Goal: Task Accomplishment & Management: Manage account settings

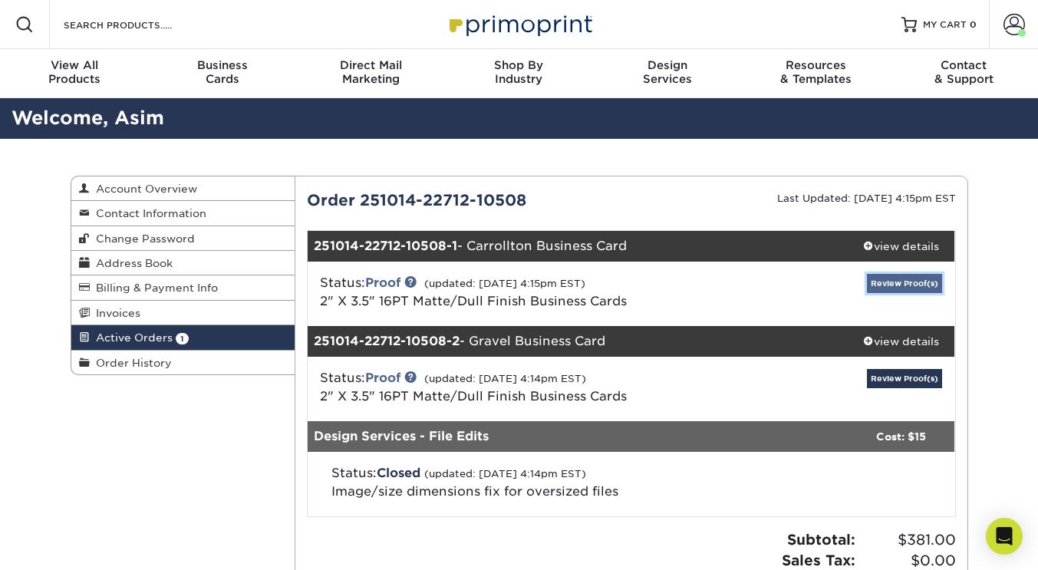
click at [890, 291] on link "Review Proof(s)" at bounding box center [904, 283] width 75 height 19
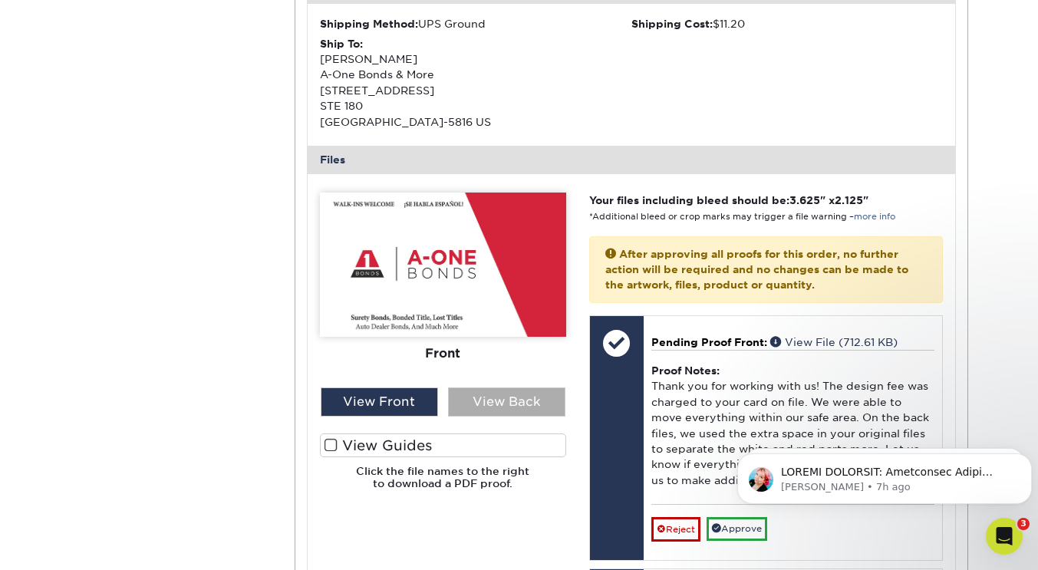
scroll to position [509, 0]
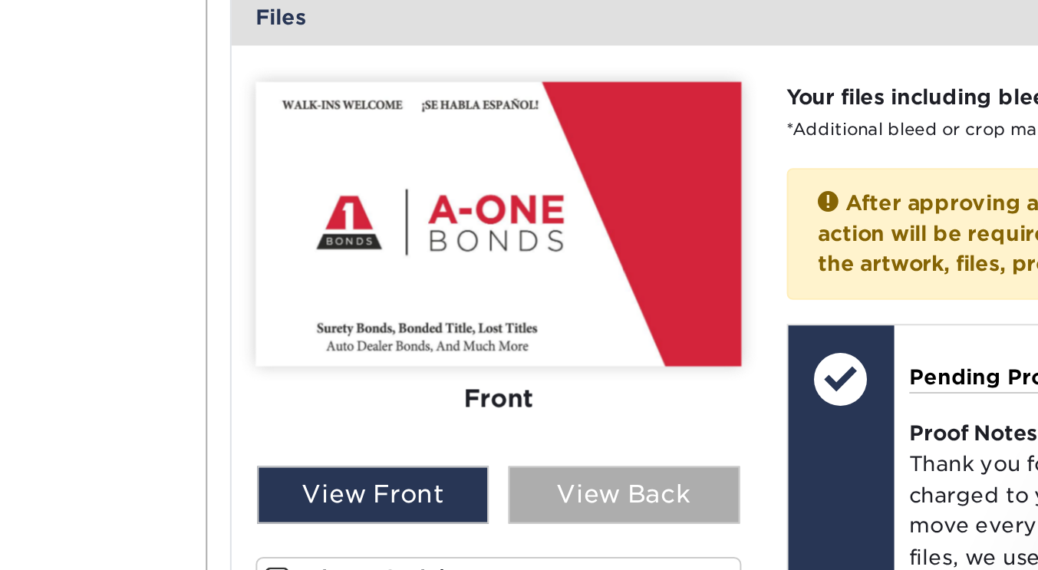
click at [466, 394] on div "View Back" at bounding box center [506, 394] width 117 height 29
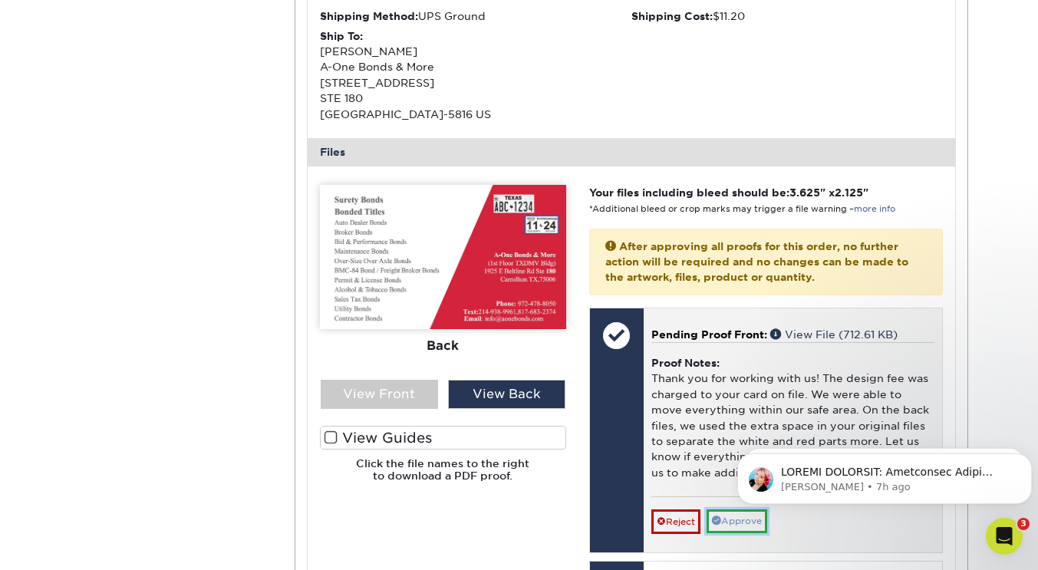
click at [731, 523] on link "Approve" at bounding box center [736, 521] width 61 height 24
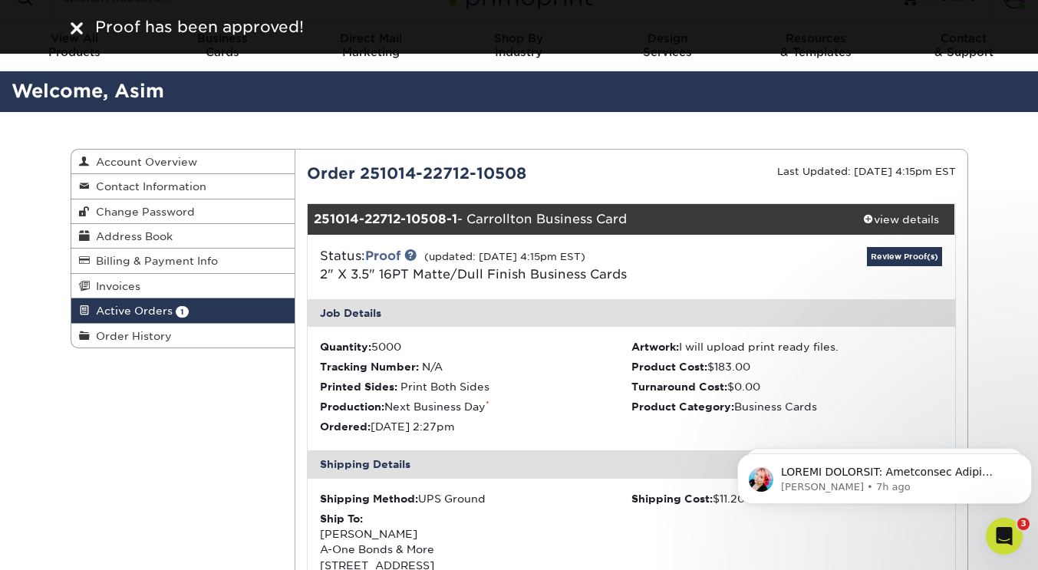
scroll to position [0, 0]
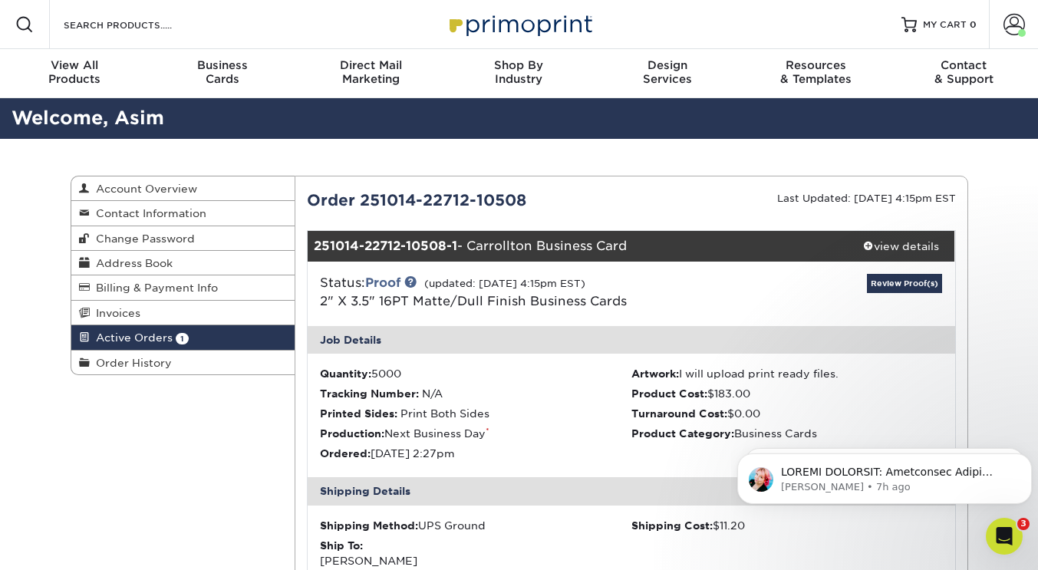
click at [158, 341] on span "Active Orders" at bounding box center [131, 337] width 83 height 12
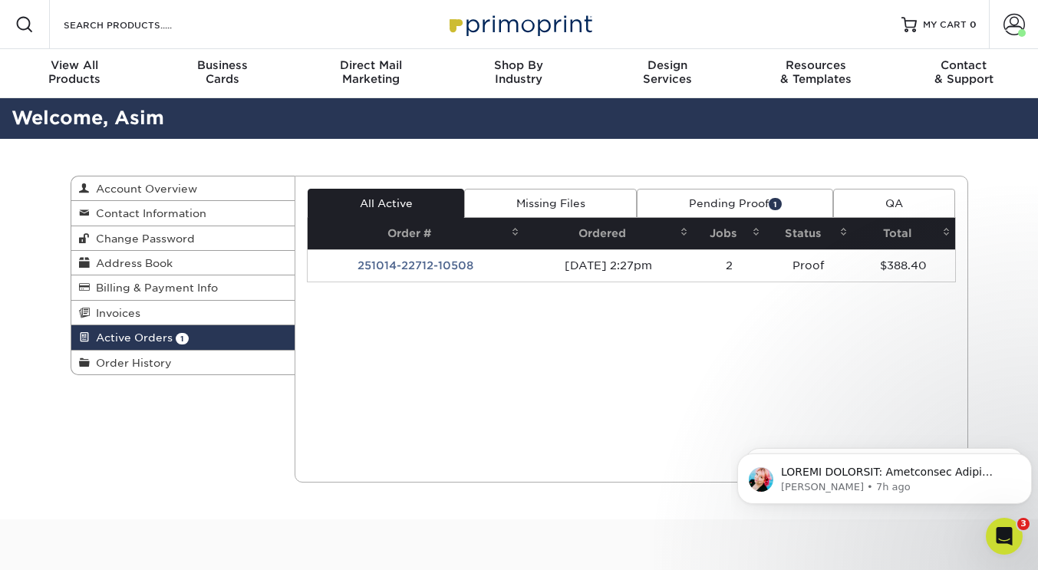
click at [709, 204] on link "Pending Proof 1" at bounding box center [735, 203] width 196 height 29
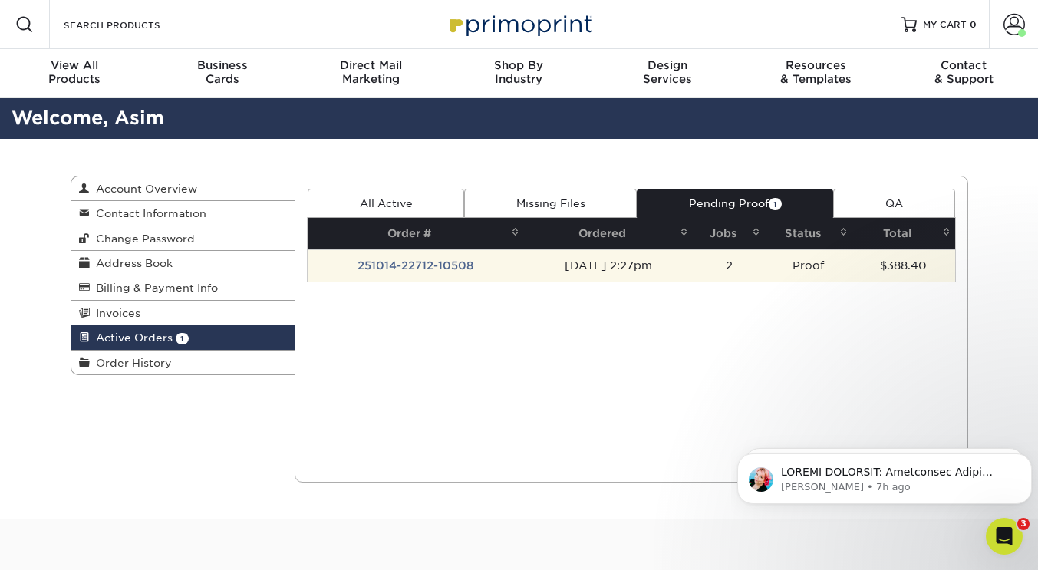
click at [674, 271] on td "[DATE] 2:27pm" at bounding box center [608, 265] width 169 height 32
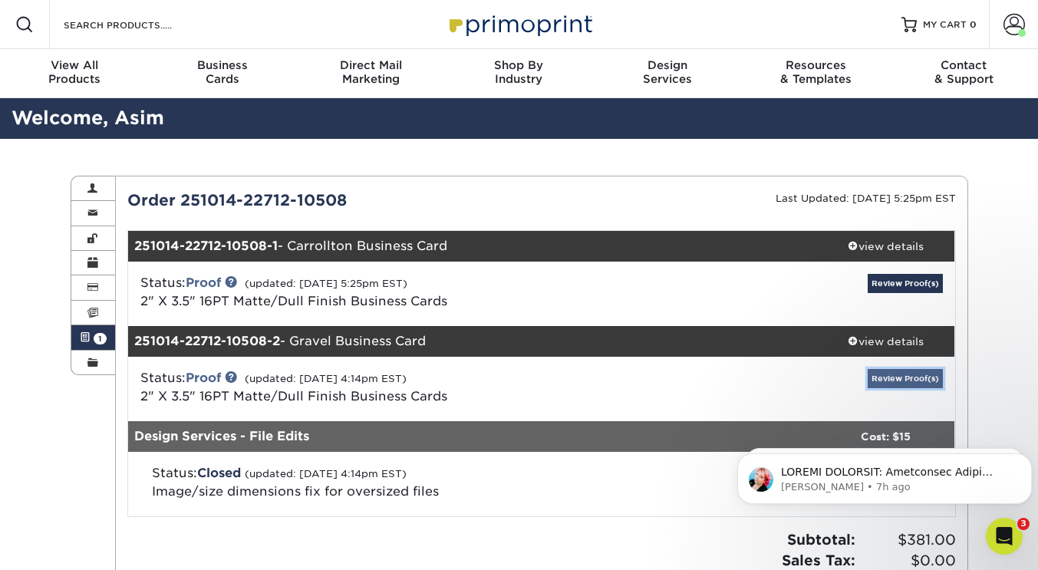
click at [893, 380] on link "Review Proof(s)" at bounding box center [904, 378] width 75 height 19
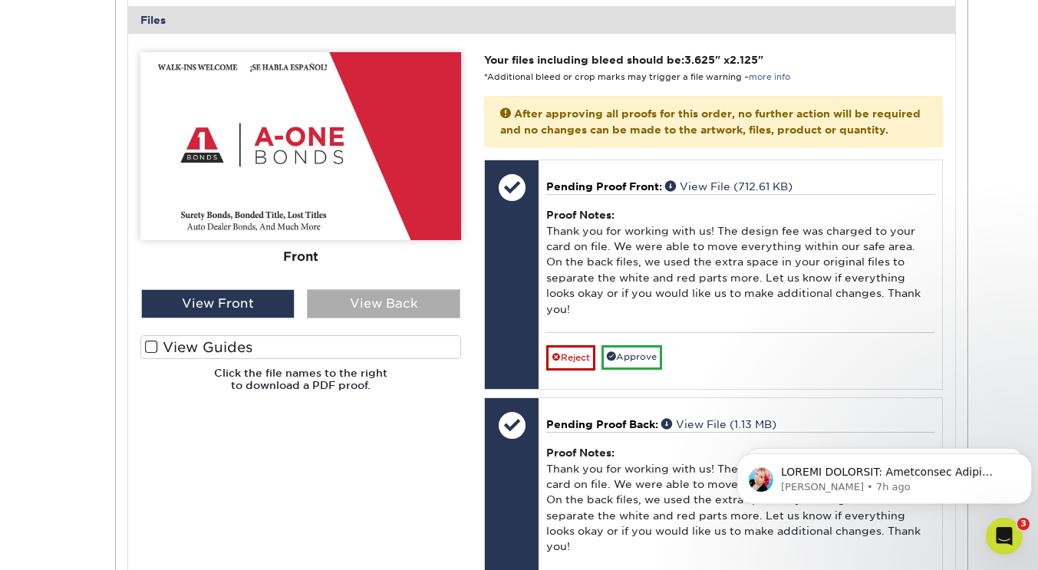
scroll to position [722, 0]
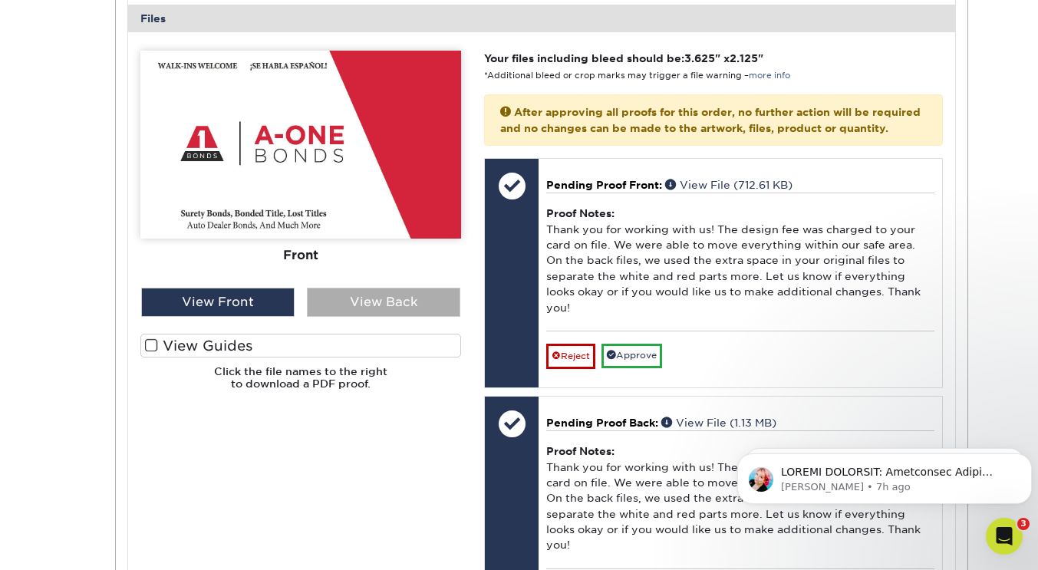
click at [396, 304] on div "View Back" at bounding box center [383, 302] width 153 height 29
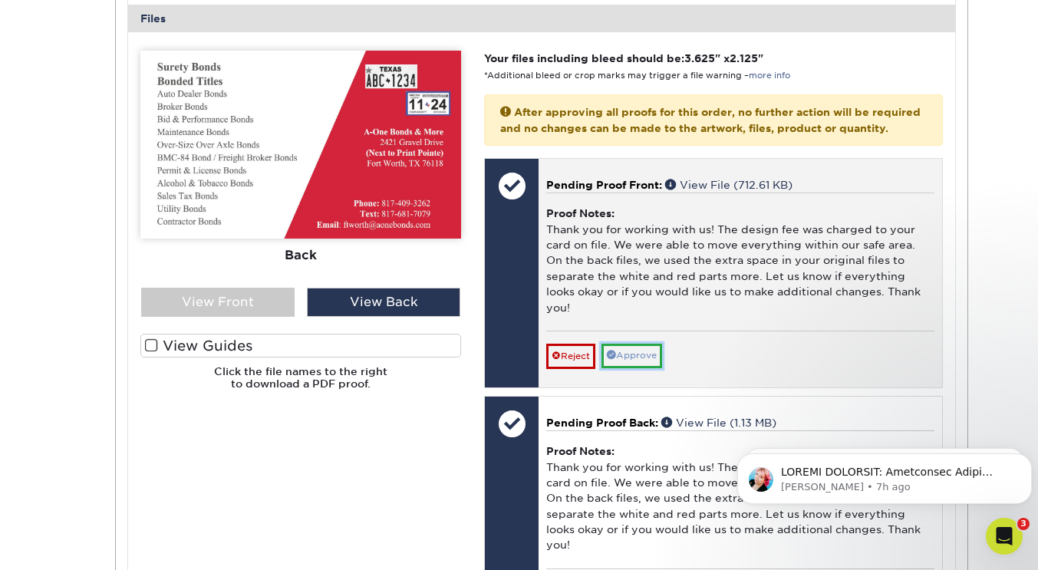
click at [637, 367] on link "Approve" at bounding box center [631, 356] width 61 height 24
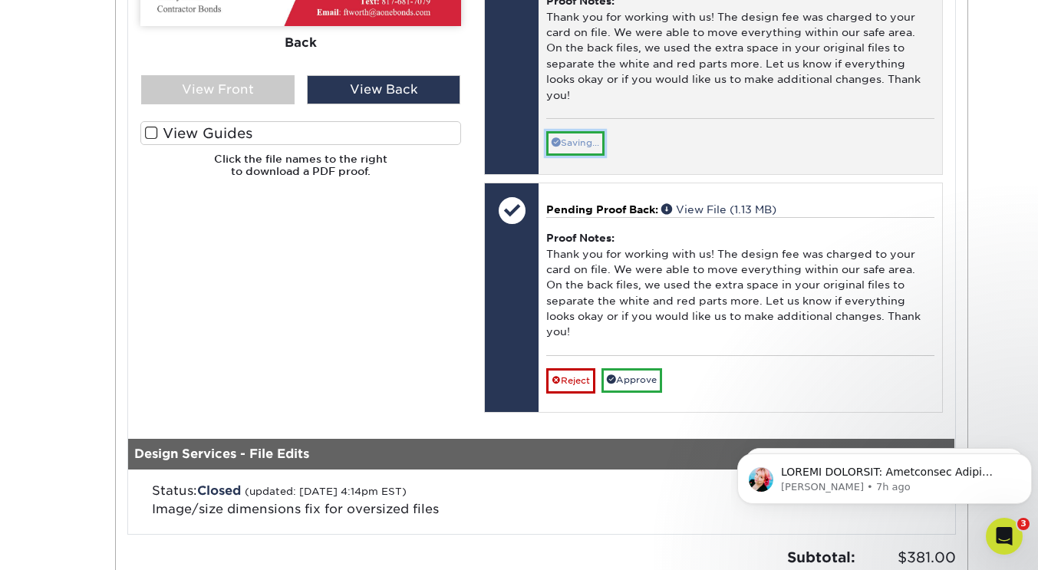
scroll to position [936, 0]
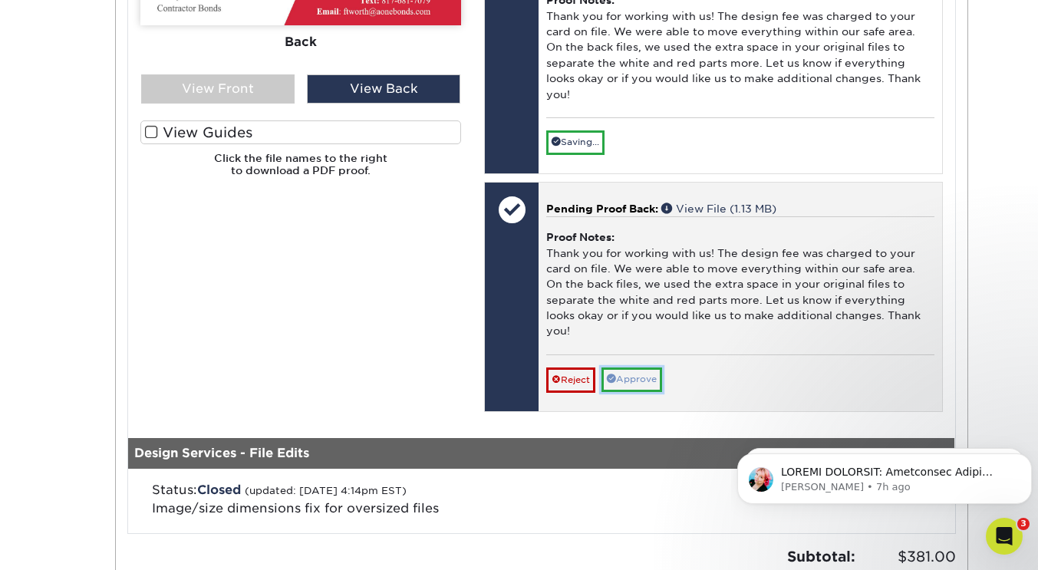
click at [630, 391] on link "Approve" at bounding box center [631, 379] width 61 height 24
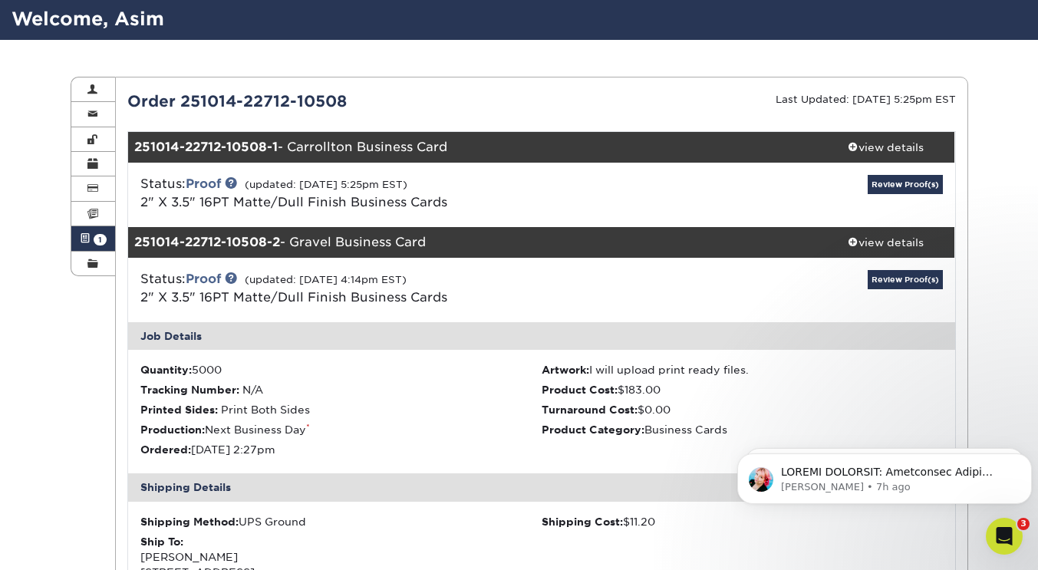
scroll to position [97, 0]
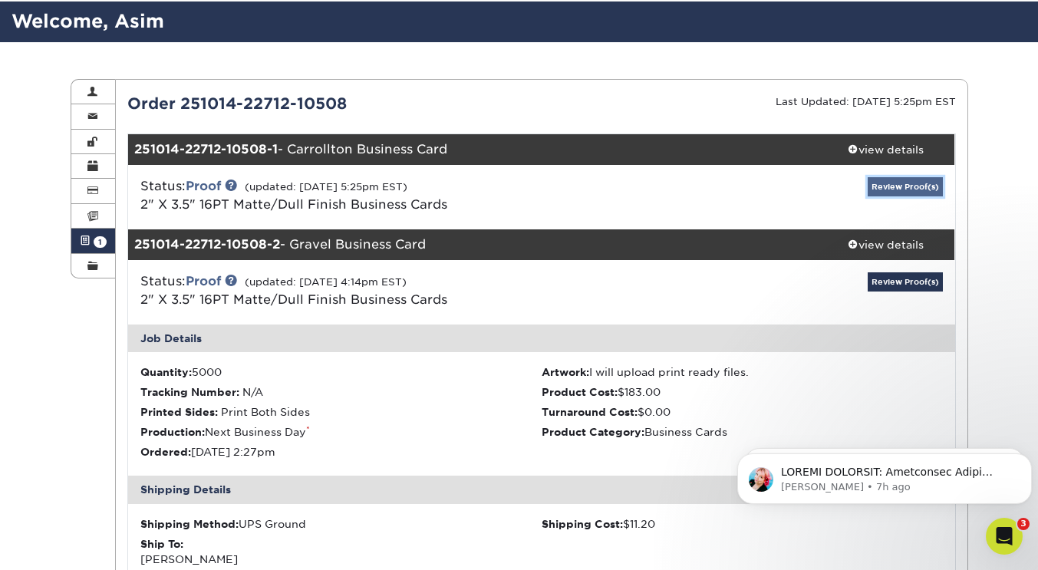
click at [900, 183] on link "Review Proof(s)" at bounding box center [904, 186] width 75 height 19
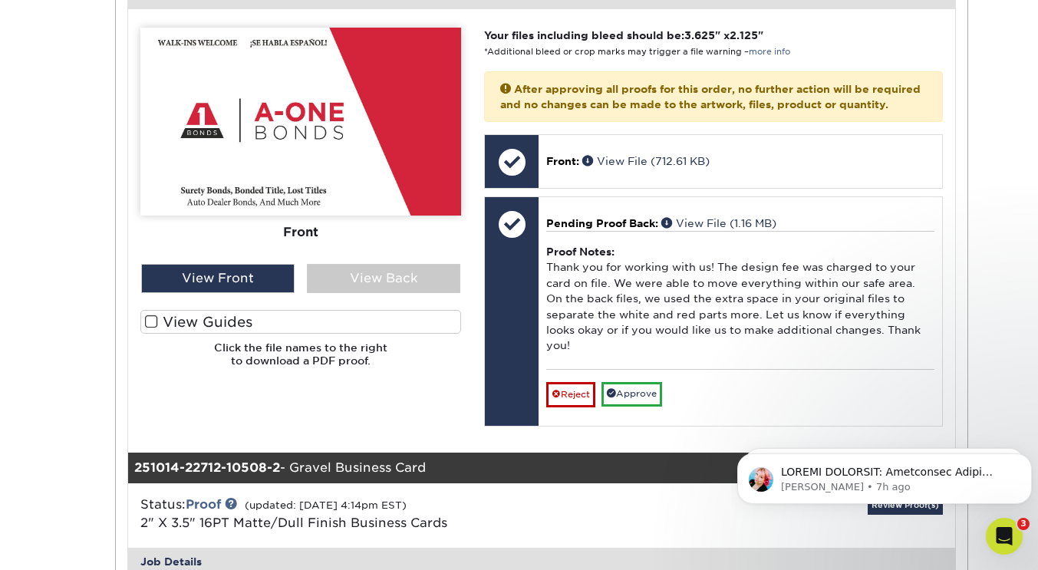
scroll to position [671, 0]
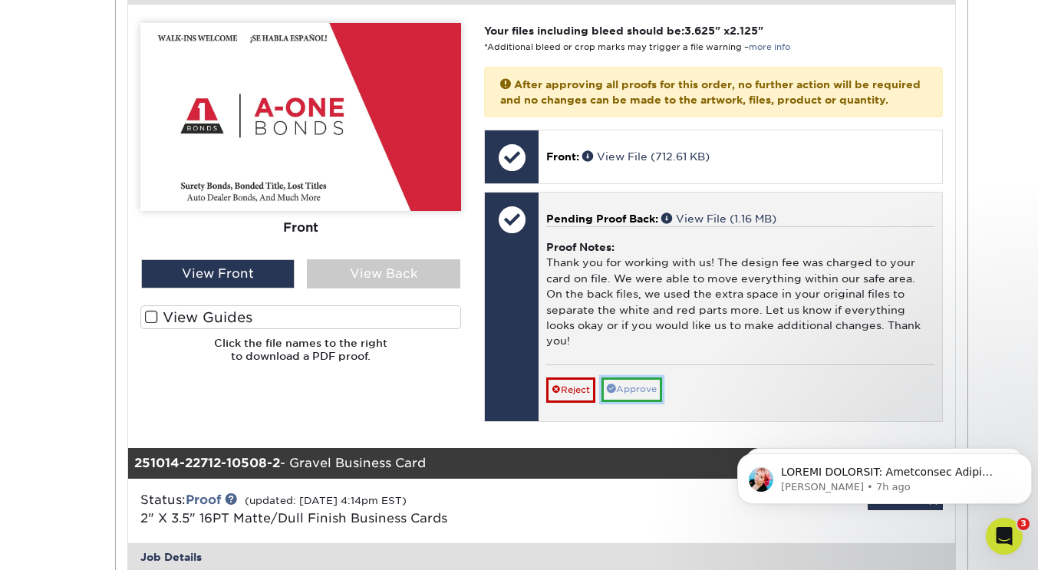
click at [636, 400] on link "Approve" at bounding box center [631, 389] width 61 height 24
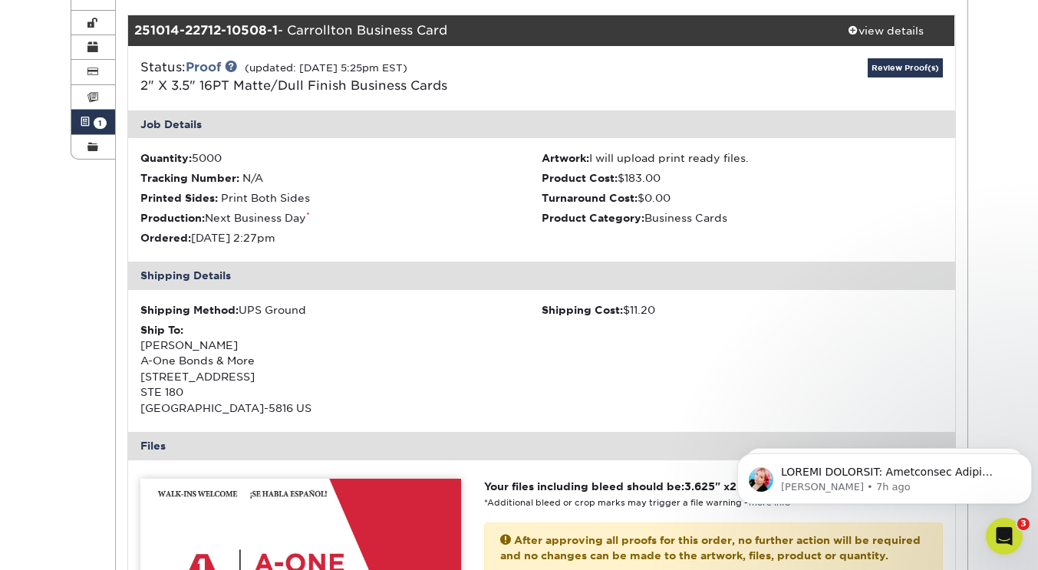
scroll to position [0, 0]
